Goal: Task Accomplishment & Management: Use online tool/utility

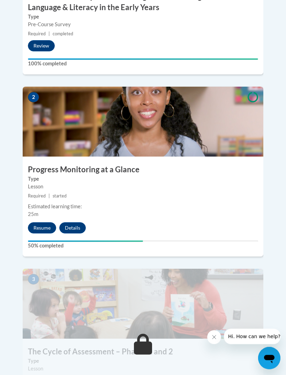
scroll to position [355, 0]
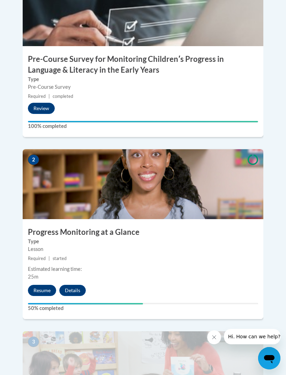
click at [41, 285] on button "Resume" at bounding box center [42, 290] width 28 height 11
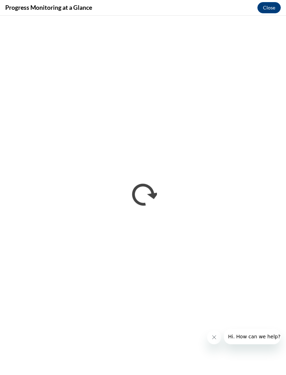
scroll to position [0, 0]
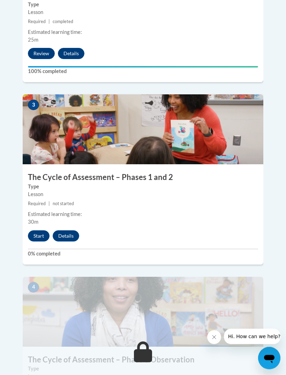
scroll to position [588, 0]
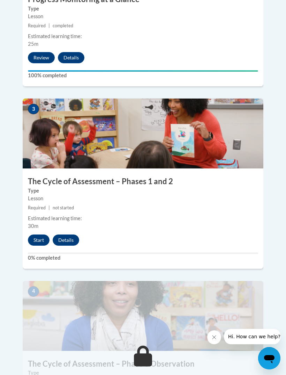
click at [39, 234] on button "Start" at bounding box center [39, 239] width 22 height 11
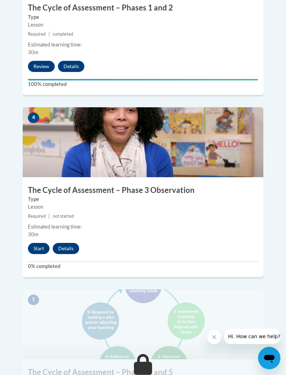
scroll to position [762, 0]
click at [40, 243] on button "Start" at bounding box center [39, 248] width 22 height 11
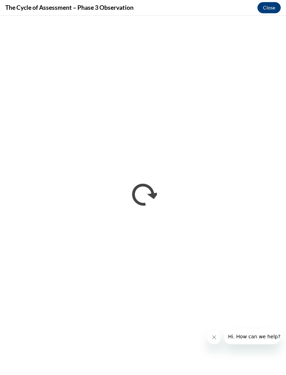
scroll to position [0, 0]
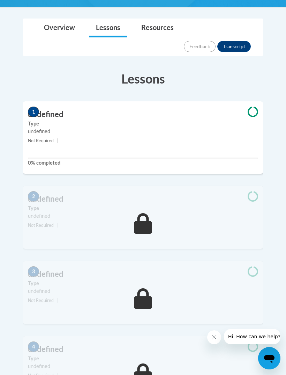
click at [73, 137] on small "Not Required |" at bounding box center [143, 141] width 241 height 8
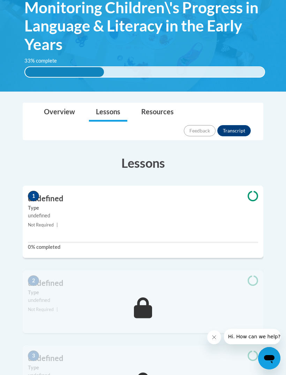
scroll to position [146, 0]
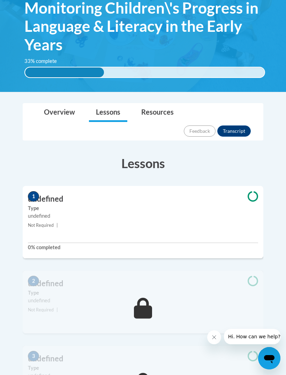
click at [36, 191] on span "1" at bounding box center [33, 196] width 11 height 10
click at [90, 210] on div "1 undefined Type undefined Not Required | 0% completed" at bounding box center [143, 222] width 241 height 72
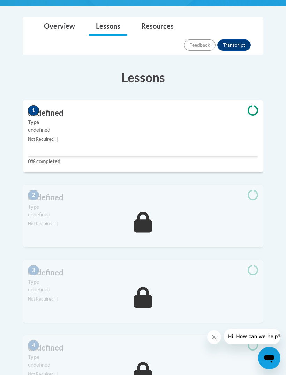
scroll to position [219, 0]
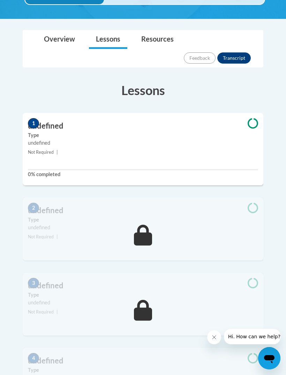
click at [118, 171] on label "0% completed" at bounding box center [143, 175] width 231 height 8
click at [81, 171] on label "0% completed" at bounding box center [143, 175] width 231 height 8
click at [245, 118] on span at bounding box center [253, 124] width 21 height 12
click at [254, 118] on icon at bounding box center [253, 123] width 10 height 10
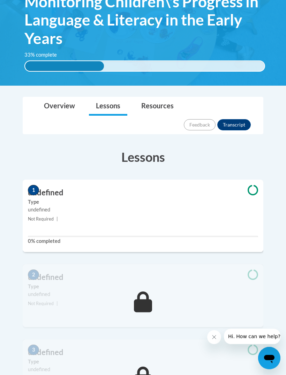
scroll to position [0, 0]
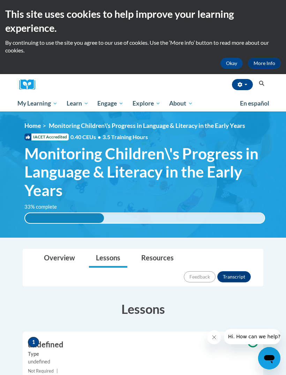
click at [102, 166] on span "Monitoring Children\'s Progress in Language & Literacy in the Early Years" at bounding box center [144, 171] width 241 height 55
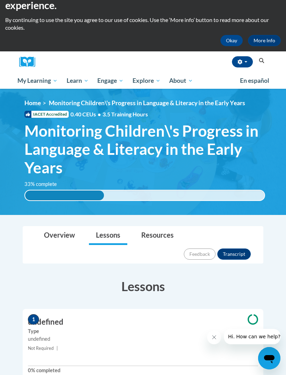
scroll to position [84, 0]
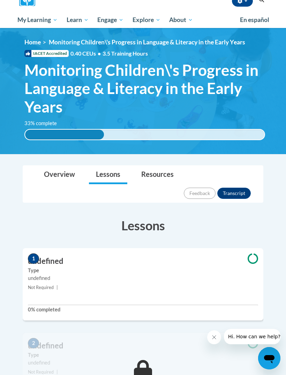
click at [161, 256] on h3 "undefined" at bounding box center [143, 261] width 241 height 11
click at [73, 306] on label "0% completed" at bounding box center [143, 310] width 231 height 8
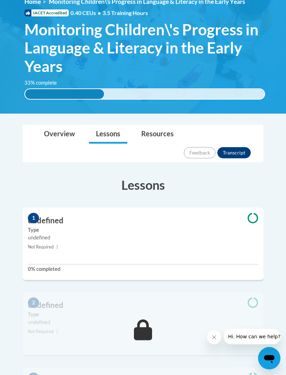
scroll to position [137, 0]
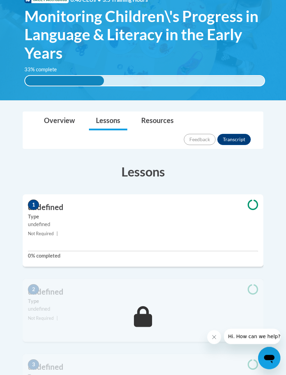
click at [254, 200] on icon at bounding box center [253, 205] width 10 height 10
click at [251, 200] on span at bounding box center [253, 206] width 21 height 12
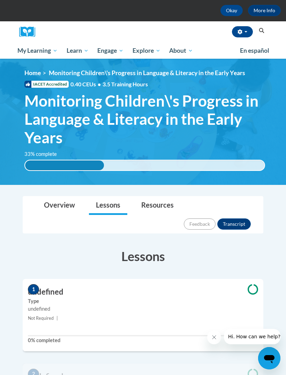
scroll to position [74, 0]
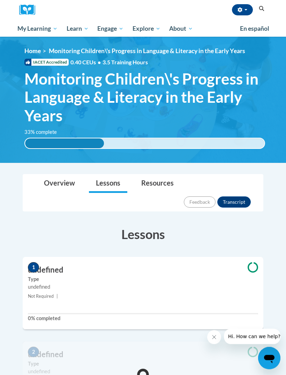
click at [248, 262] on icon at bounding box center [253, 267] width 10 height 10
click at [230, 265] on h3 "undefined" at bounding box center [143, 270] width 241 height 11
click at [83, 282] on div "1 undefined Type undefined Not Required | 0% completed" at bounding box center [143, 293] width 241 height 72
click at [59, 313] on div at bounding box center [143, 313] width 231 height 1
click at [58, 289] on div "1 undefined Type undefined Not Required | 0% completed" at bounding box center [143, 293] width 241 height 72
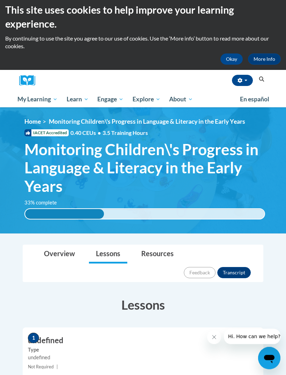
scroll to position [0, 0]
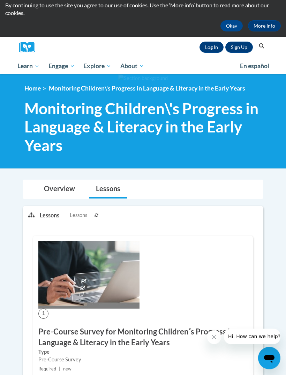
scroll to position [91, 0]
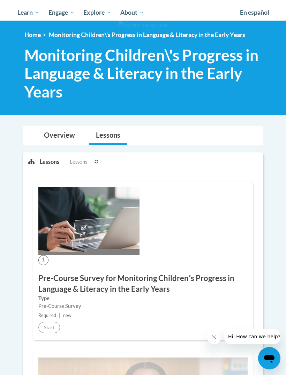
click at [70, 137] on link "Overview" at bounding box center [59, 135] width 45 height 19
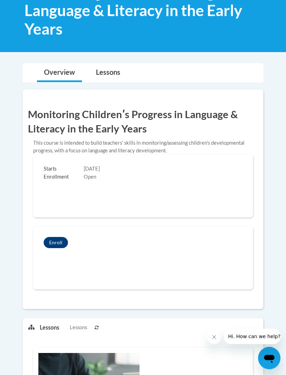
scroll to position [145, 0]
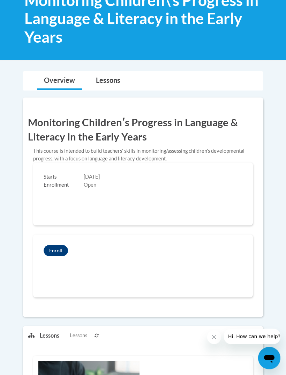
click at [119, 193] on div "Starts [DATE] Enrollment Open" at bounding box center [143, 181] width 220 height 37
click at [113, 203] on div "Key Dates Starts [DATE] Enrollment Open" at bounding box center [143, 194] width 220 height 63
click at [101, 211] on div "Key Dates Starts [DATE] Enrollment Open" at bounding box center [143, 194] width 220 height 63
click at [111, 85] on link "Lessons" at bounding box center [108, 81] width 38 height 19
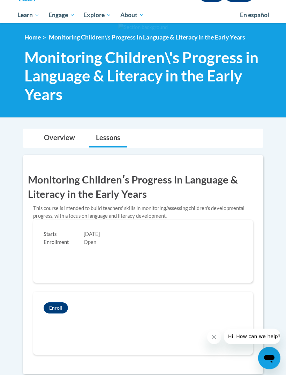
scroll to position [0, 0]
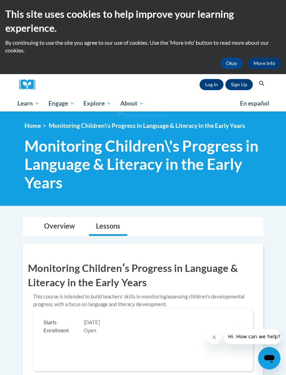
click at [215, 85] on link "Log In" at bounding box center [212, 84] width 24 height 11
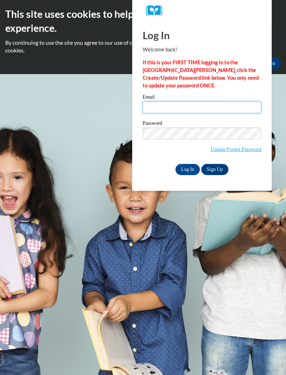
click at [223, 108] on input "Email" at bounding box center [202, 107] width 119 height 12
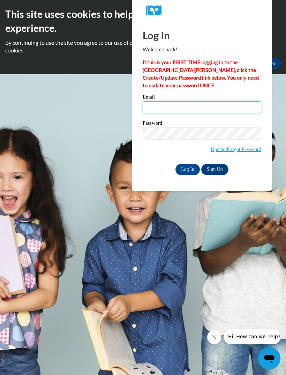
type input "[EMAIL_ADDRESS][DOMAIN_NAME]"
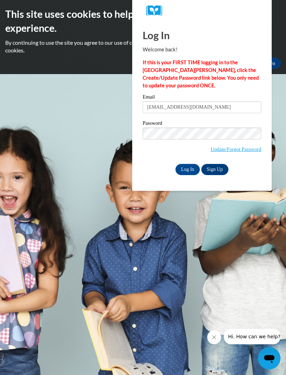
click at [188, 169] on input "Log In" at bounding box center [188, 169] width 24 height 11
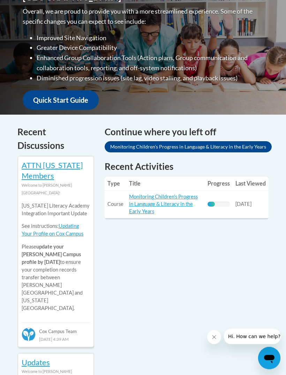
scroll to position [208, 0]
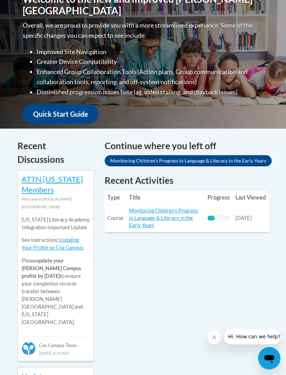
click at [189, 215] on link "Monitoring Children's Progress in Language & Literacy in the Early Years" at bounding box center [163, 218] width 69 height 21
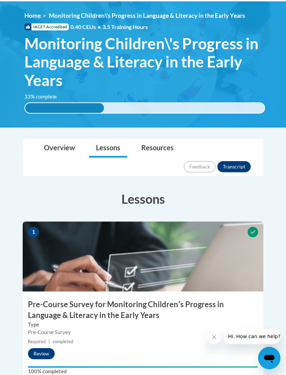
scroll to position [110, 0]
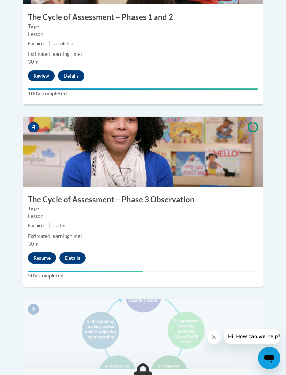
click at [42, 253] on button "Resume" at bounding box center [42, 258] width 28 height 11
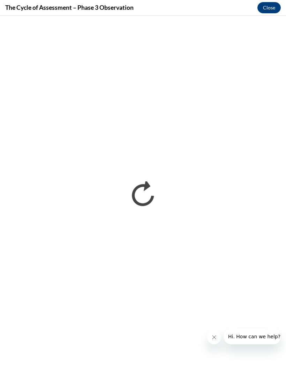
scroll to position [0, 0]
